Goal: Information Seeking & Learning: Learn about a topic

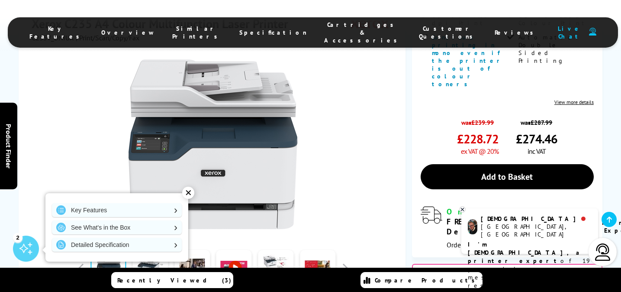
click at [191, 196] on div "✕" at bounding box center [188, 192] width 12 height 12
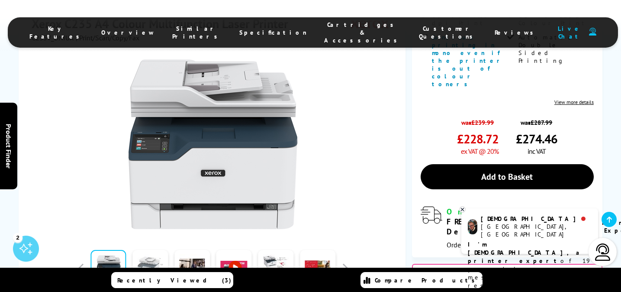
click at [153, 250] on link at bounding box center [149, 268] width 35 height 37
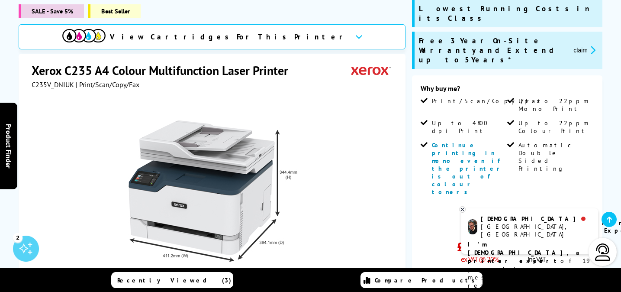
scroll to position [180, 0]
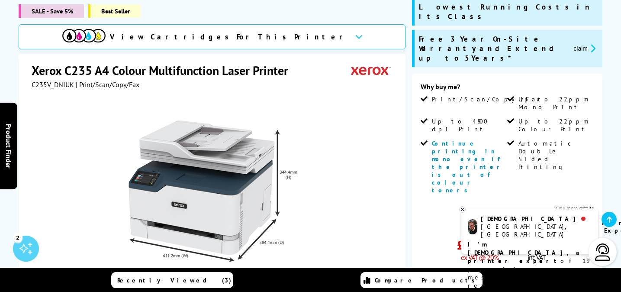
click at [465, 34] on span "Free 3 Year On-Site Warranty and Extend up to 5 Years*" at bounding box center [493, 48] width 148 height 29
click at [593, 44] on icon "promo-description" at bounding box center [591, 48] width 8 height 9
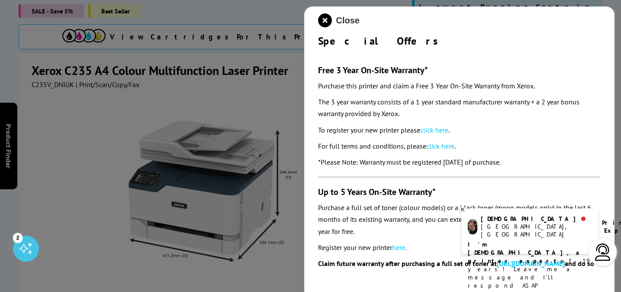
click at [342, 19] on span "Close" at bounding box center [347, 21] width 23 height 10
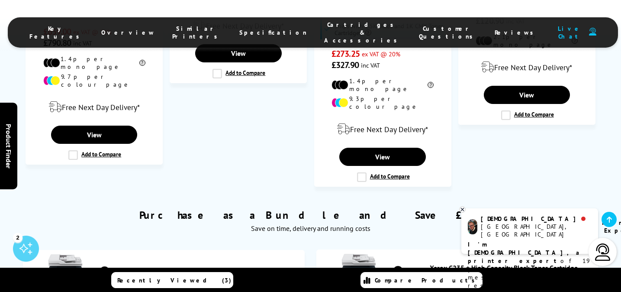
scroll to position [907, 0]
